Goal: Navigation & Orientation: Find specific page/section

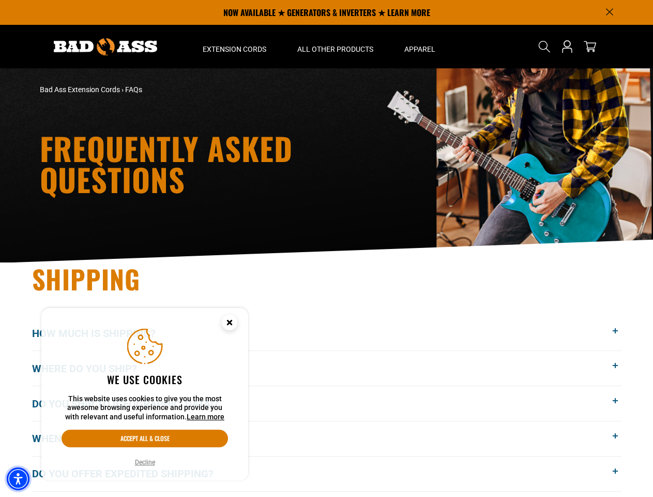
click at [18, 479] on img "Accessibility Menu" at bounding box center [18, 478] width 23 height 23
